Goal: Task Accomplishment & Management: Use online tool/utility

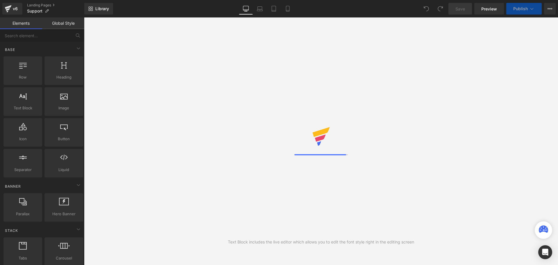
click at [385, 6] on div "Library Desktop Desktop Laptop Tablet Mobile Save Preview Publish Scheduled Vie…" at bounding box center [321, 9] width 474 height 12
click at [388, 13] on div "Library Desktop Desktop Laptop Tablet Mobile Save Preview Publish Scheduled Vie…" at bounding box center [321, 9] width 474 height 12
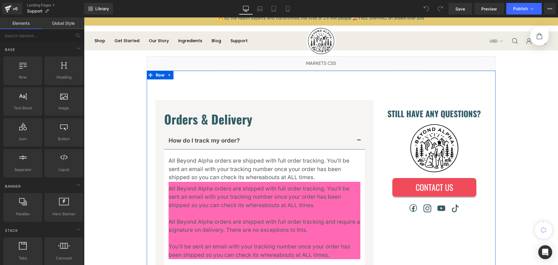
scroll to position [87, 0]
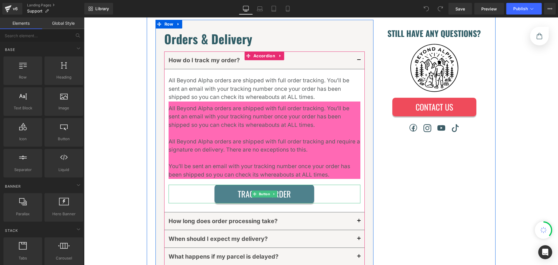
click at [293, 194] on link "Track My Order" at bounding box center [265, 194] width 100 height 19
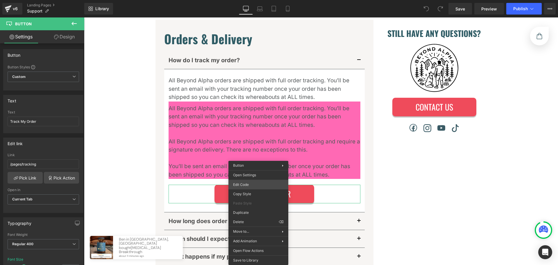
click at [261, 0] on div "You are previewing how the will restyle your page. You can not edit Elements in…" at bounding box center [279, 0] width 558 height 0
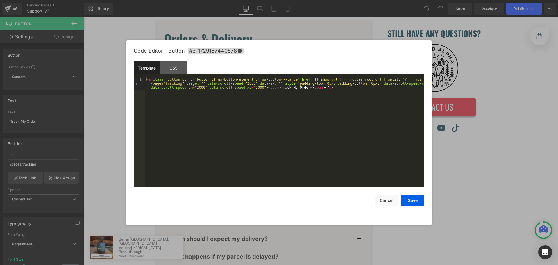
click at [377, 111] on div "< a class = "button btn gf_button gf_gs-button-element gf_gs-button---large" hr…" at bounding box center [284, 144] width 279 height 134
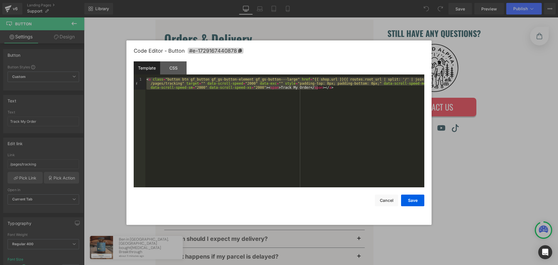
click at [351, 129] on div "< a class = "button btn gf_button gf_gs-button-element gf_gs-button---large" hr…" at bounding box center [284, 132] width 279 height 110
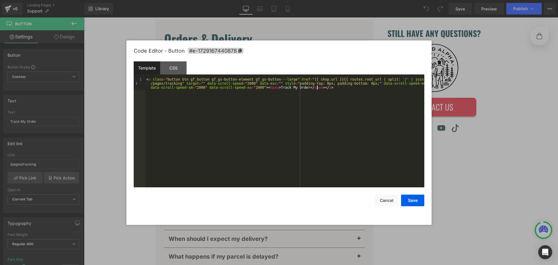
click at [300, 79] on div "< a class = "button btn gf_button gf_gs-button-element gf_gs-button---large" hr…" at bounding box center [284, 144] width 279 height 134
click at [417, 79] on div "< a class = "button btn gf_button gf_gs-button-element gf_gs-button---large" hr…" at bounding box center [284, 144] width 279 height 134
click at [379, 134] on div "< a class = "button btn gf_button gf_gs-button-element gf_gs-button---large" hr…" at bounding box center [284, 144] width 279 height 134
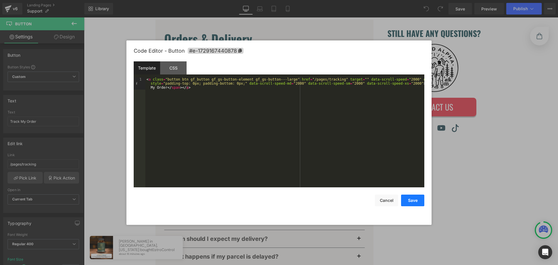
click at [413, 198] on button "Save" at bounding box center [412, 201] width 23 height 12
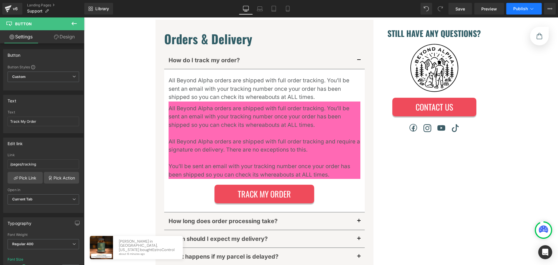
click at [513, 8] on button "Publish" at bounding box center [524, 9] width 35 height 12
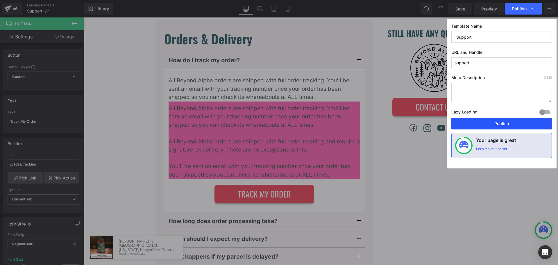
click at [499, 121] on button "Publish" at bounding box center [502, 124] width 101 height 12
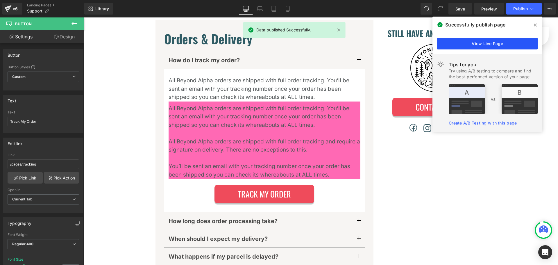
click at [485, 45] on link "View Live Page" at bounding box center [487, 44] width 101 height 12
